Goal: Find specific page/section: Find specific page/section

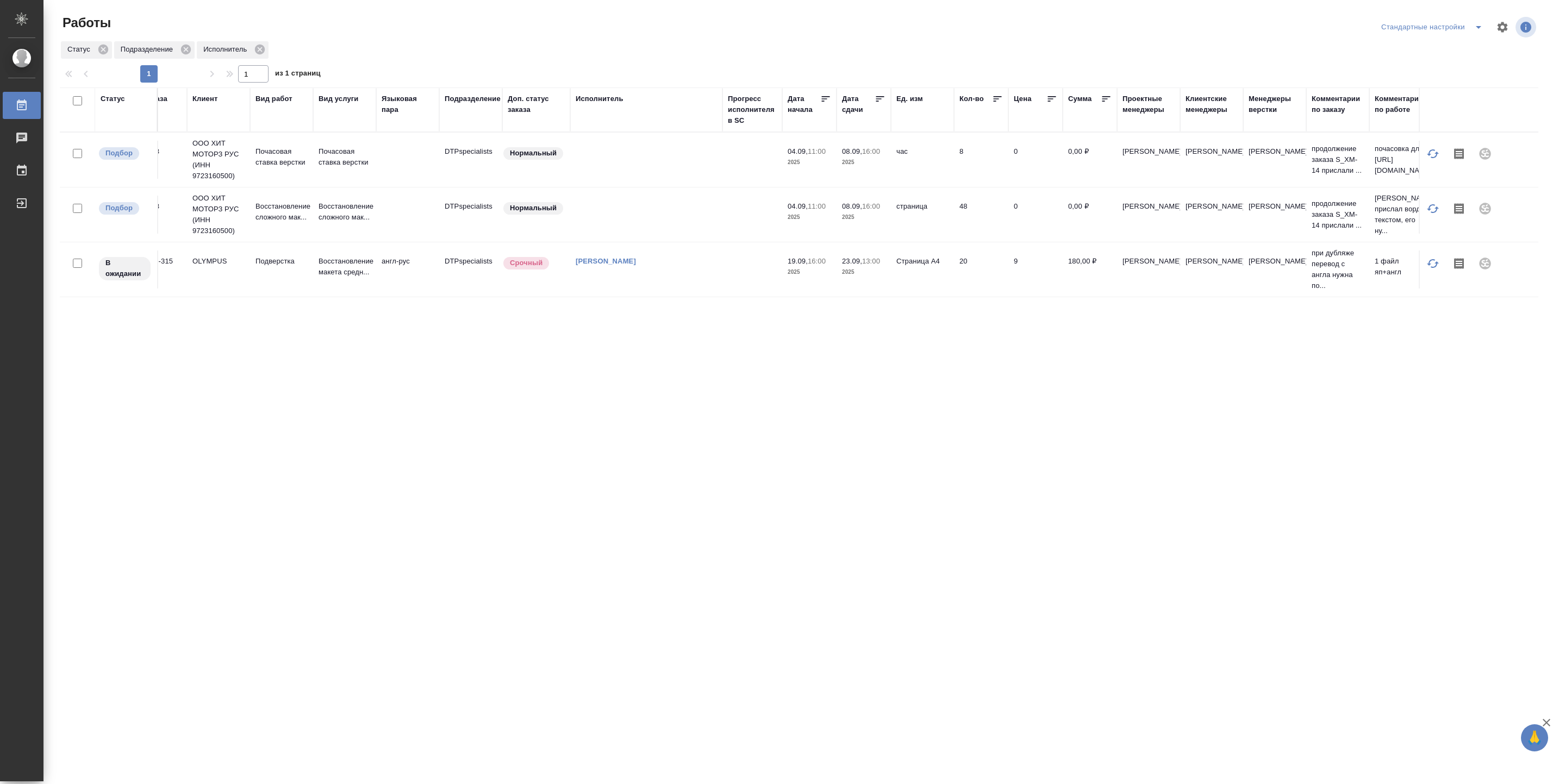
scroll to position [0, 111]
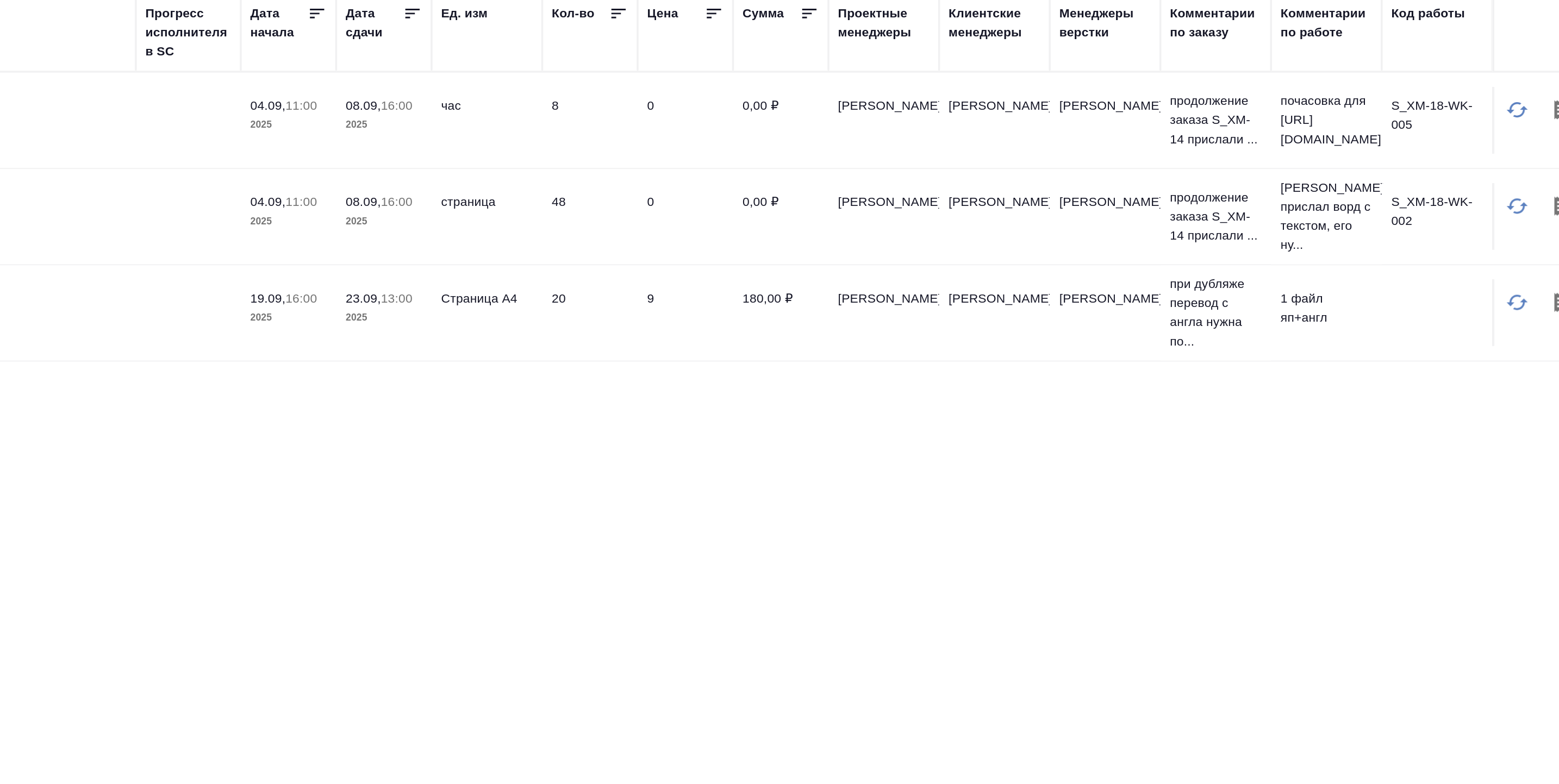
drag, startPoint x: 1217, startPoint y: 351, endPoint x: 1203, endPoint y: 378, distance: 30.4
click at [1203, 378] on div "Статус Код заказа Клиент Вид работ Вид услуги Языковая пара Подразделение Доп. …" at bounding box center [799, 282] width 1478 height 391
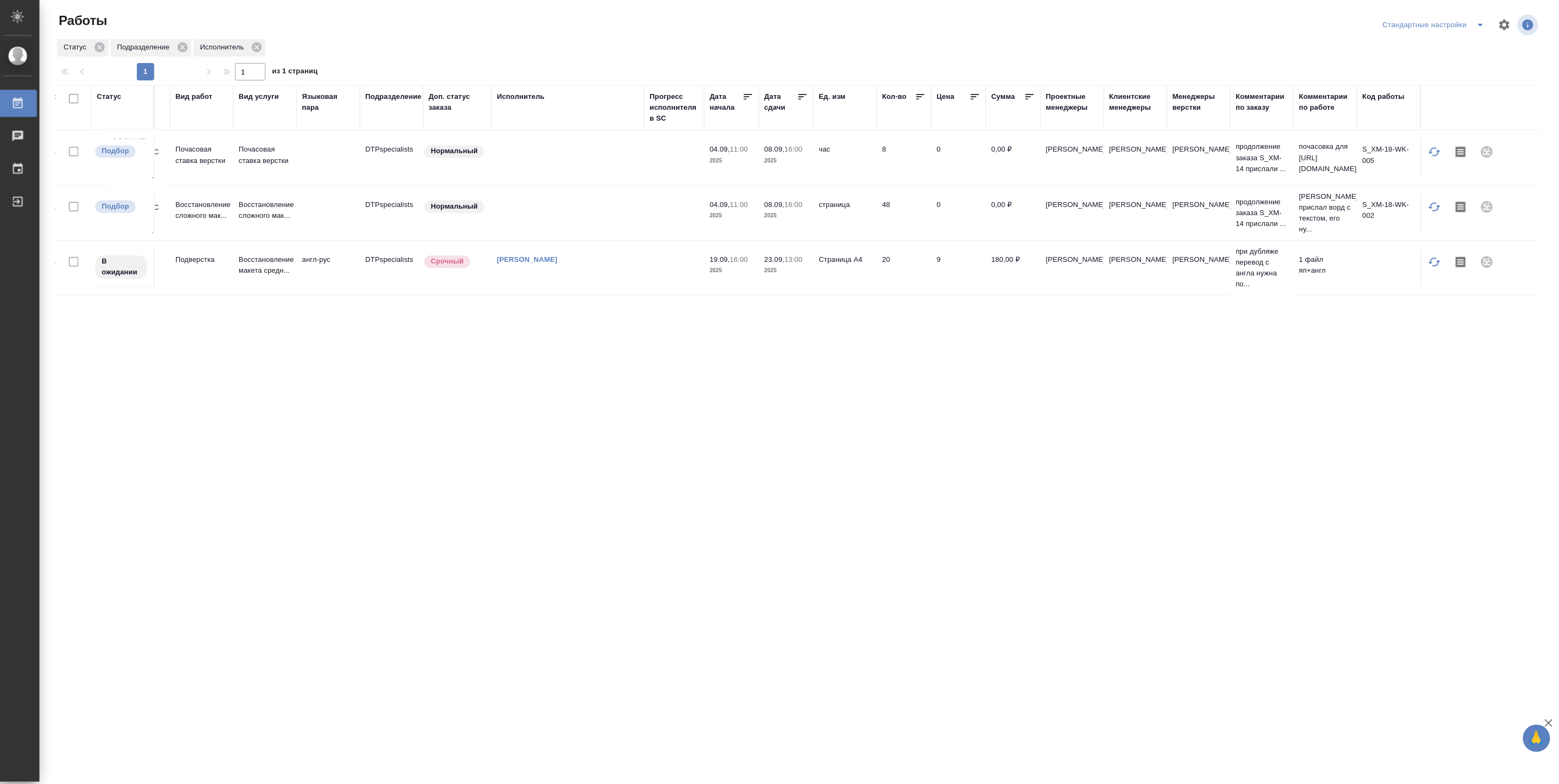
scroll to position [0, 0]
click at [528, 95] on div "Исполнитель" at bounding box center [523, 99] width 48 height 11
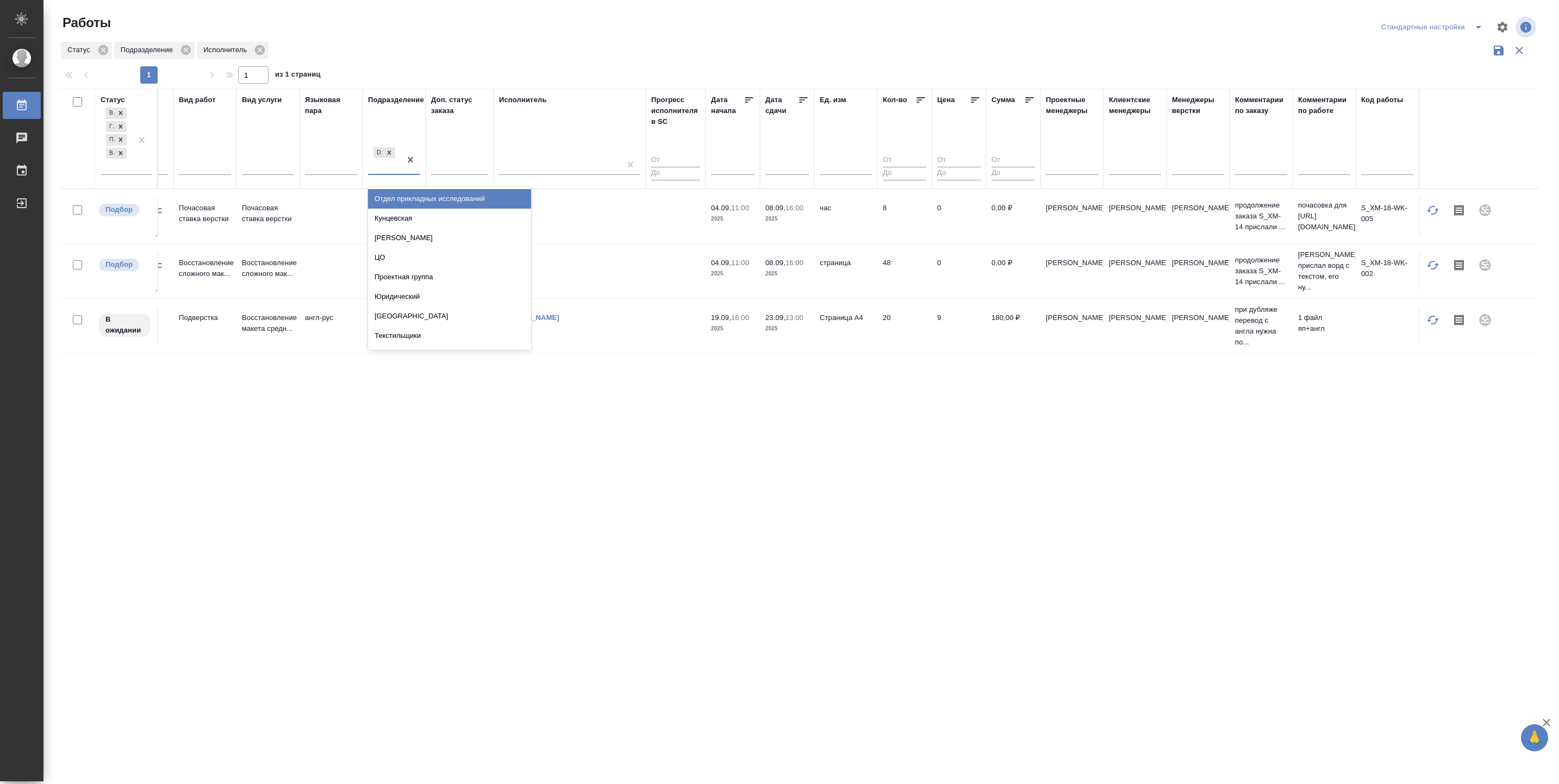
click at [388, 166] on div "DTPspecialists" at bounding box center [384, 159] width 33 height 29
type input "верс"
click at [393, 210] on div "Верстки и дизайна" at bounding box center [450, 218] width 163 height 20
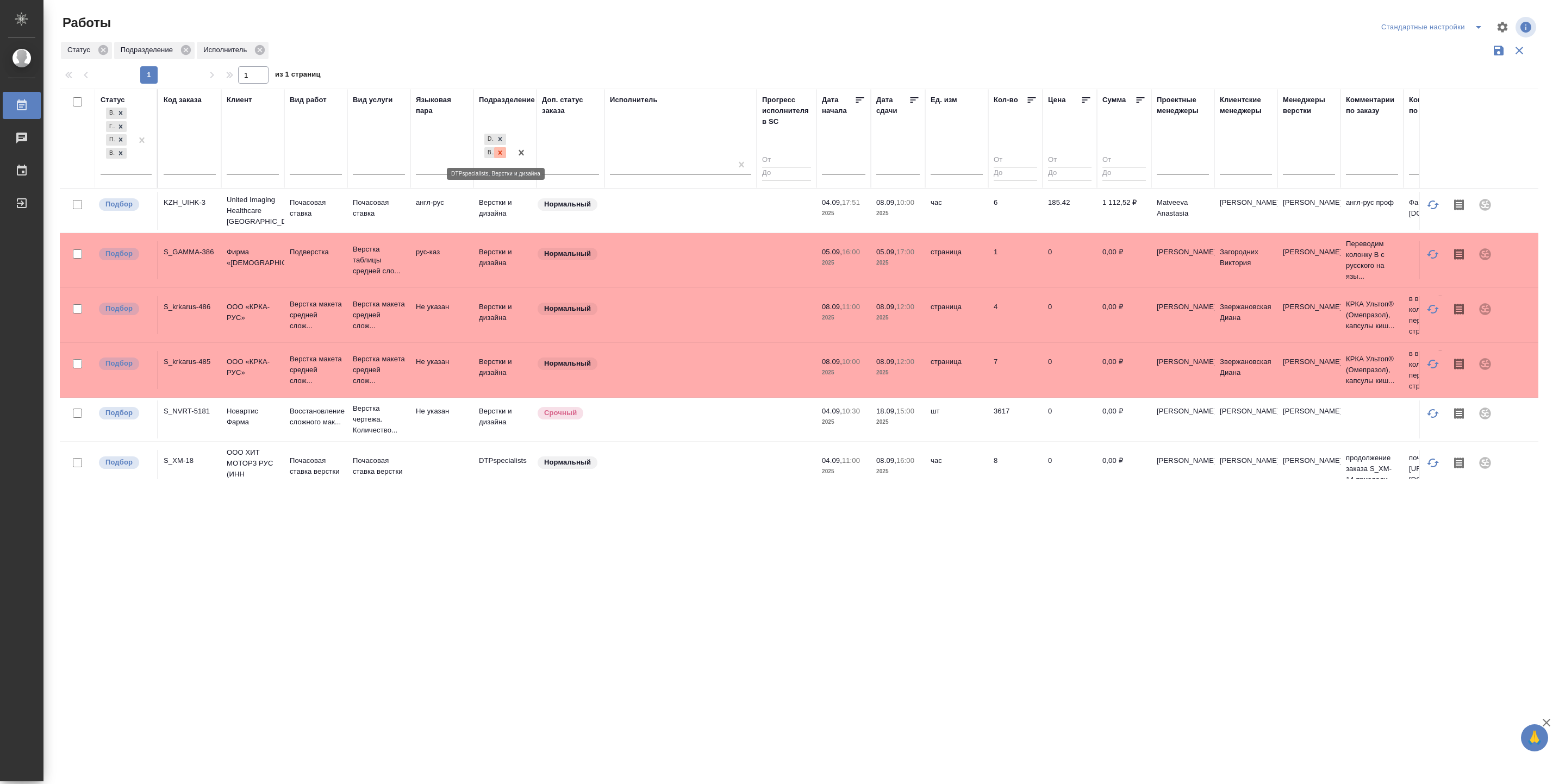
click at [503, 152] on icon at bounding box center [500, 153] width 8 height 8
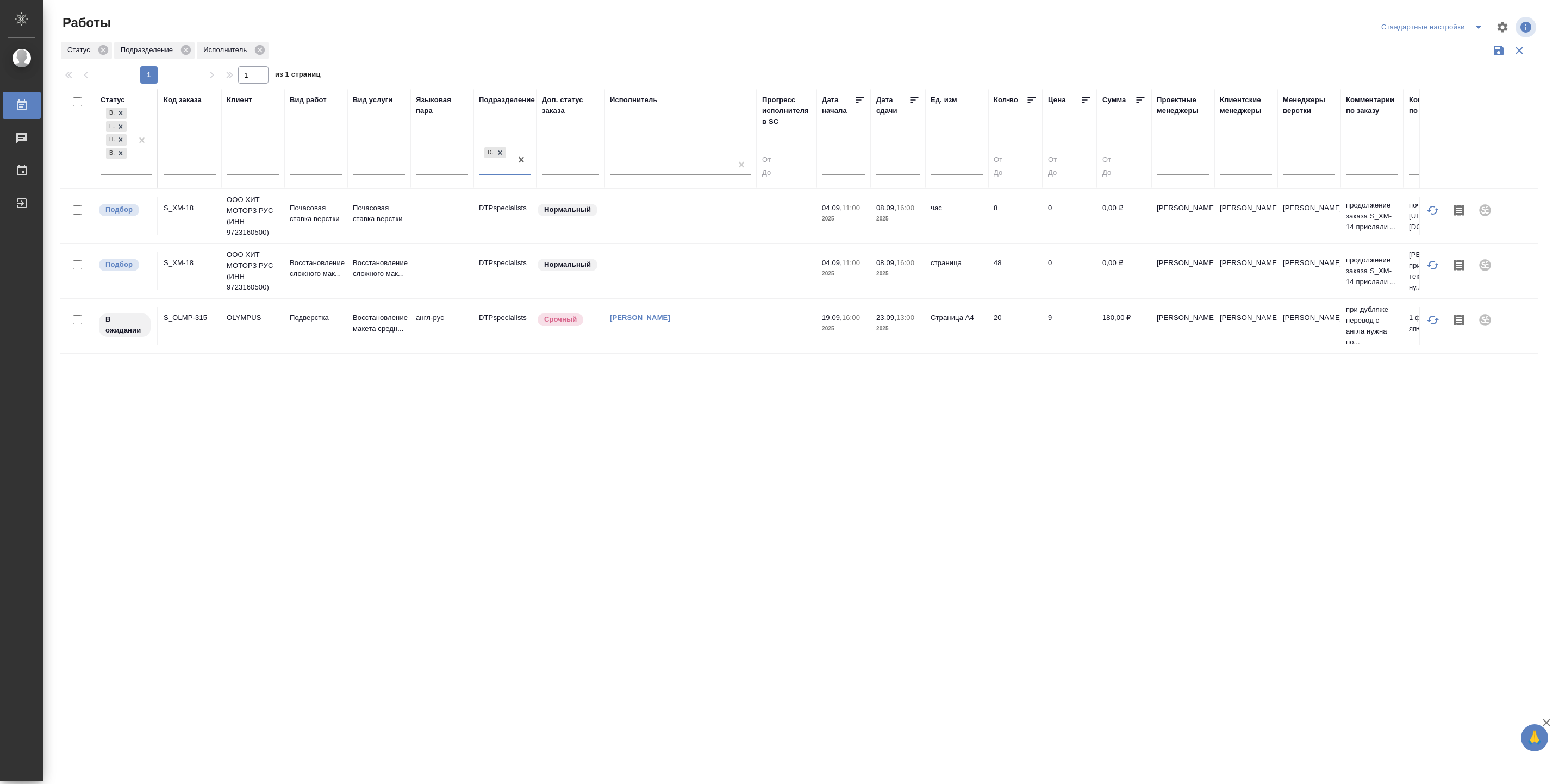
click at [269, 395] on div "Статус В ожидании Готов к работе Подбор В работе Код заказа Клиент Вид работ Ви…" at bounding box center [799, 284] width 1478 height 391
click at [381, 393] on div "Статус В ожидании Готов к работе Подбор В работе Код заказа Клиент Вид работ Ви…" at bounding box center [799, 284] width 1478 height 391
